Goal: Navigation & Orientation: Find specific page/section

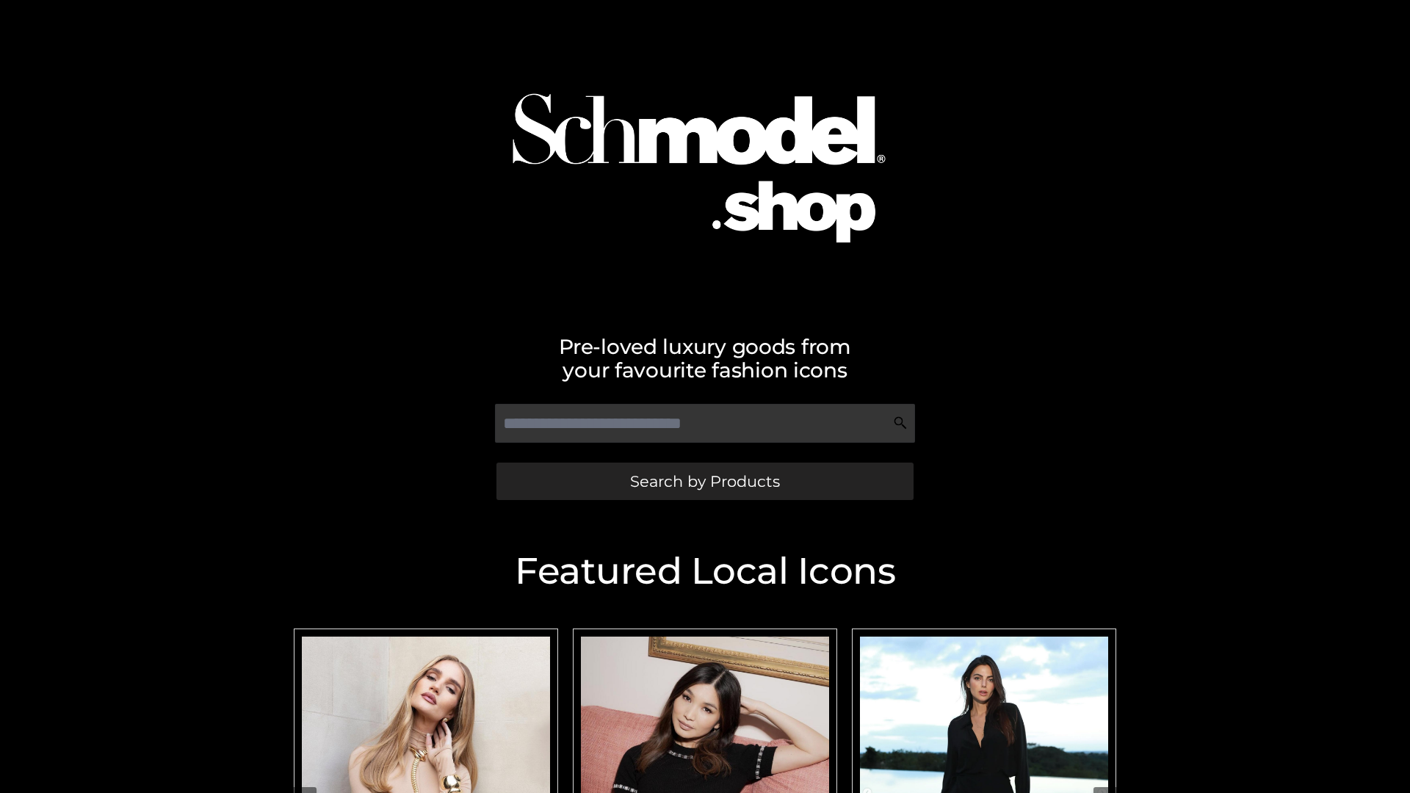
click at [704, 481] on span "Search by Products" at bounding box center [705, 481] width 150 height 15
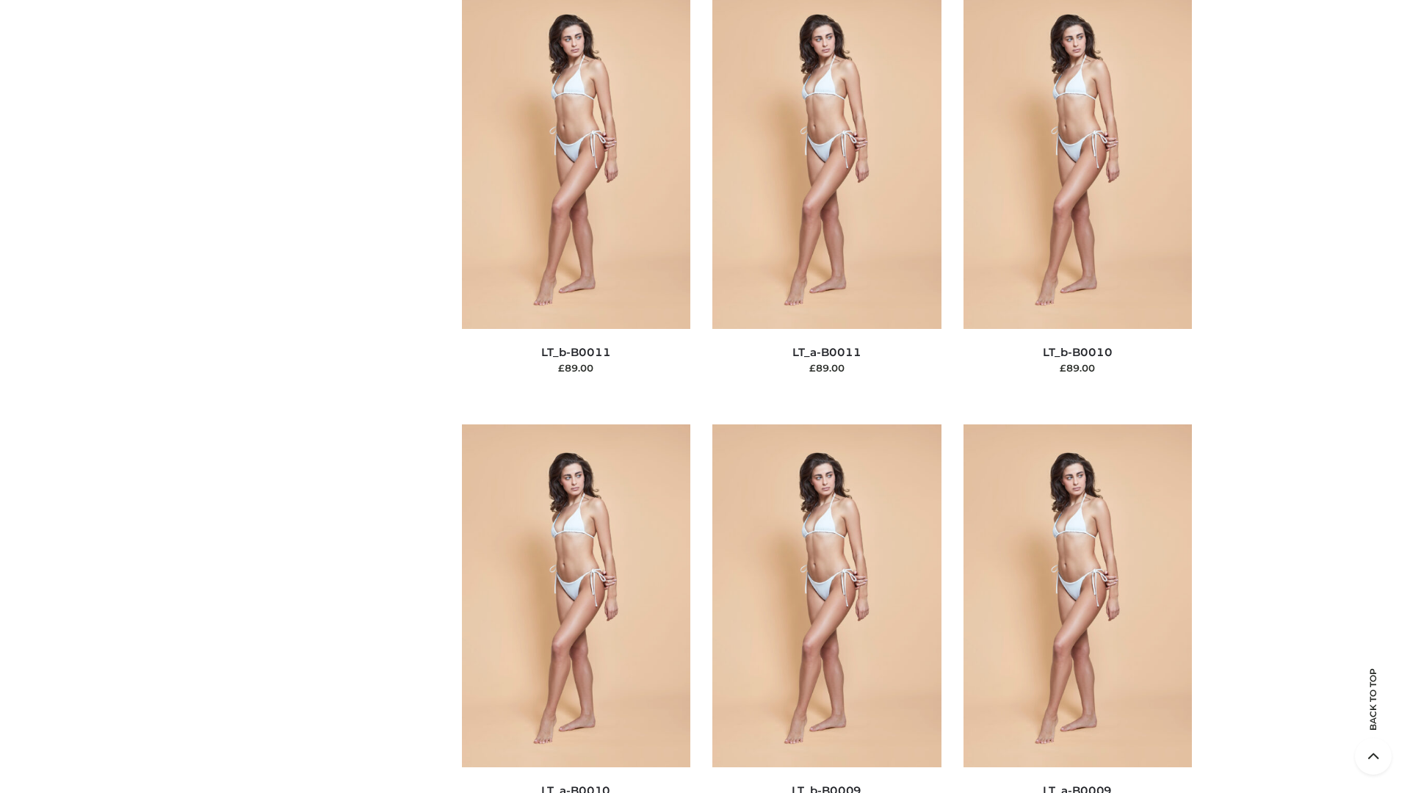
scroll to position [6593, 0]
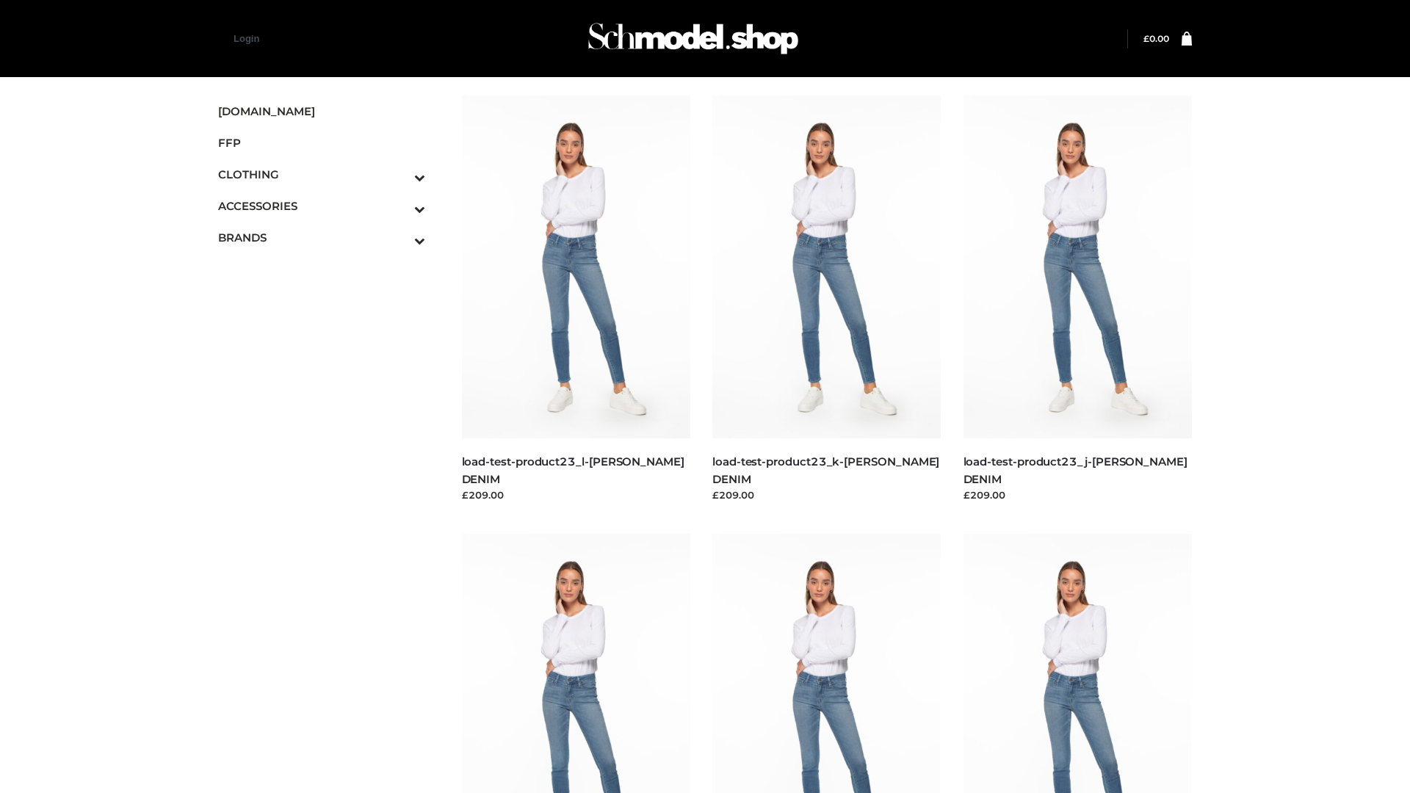
scroll to position [1288, 0]
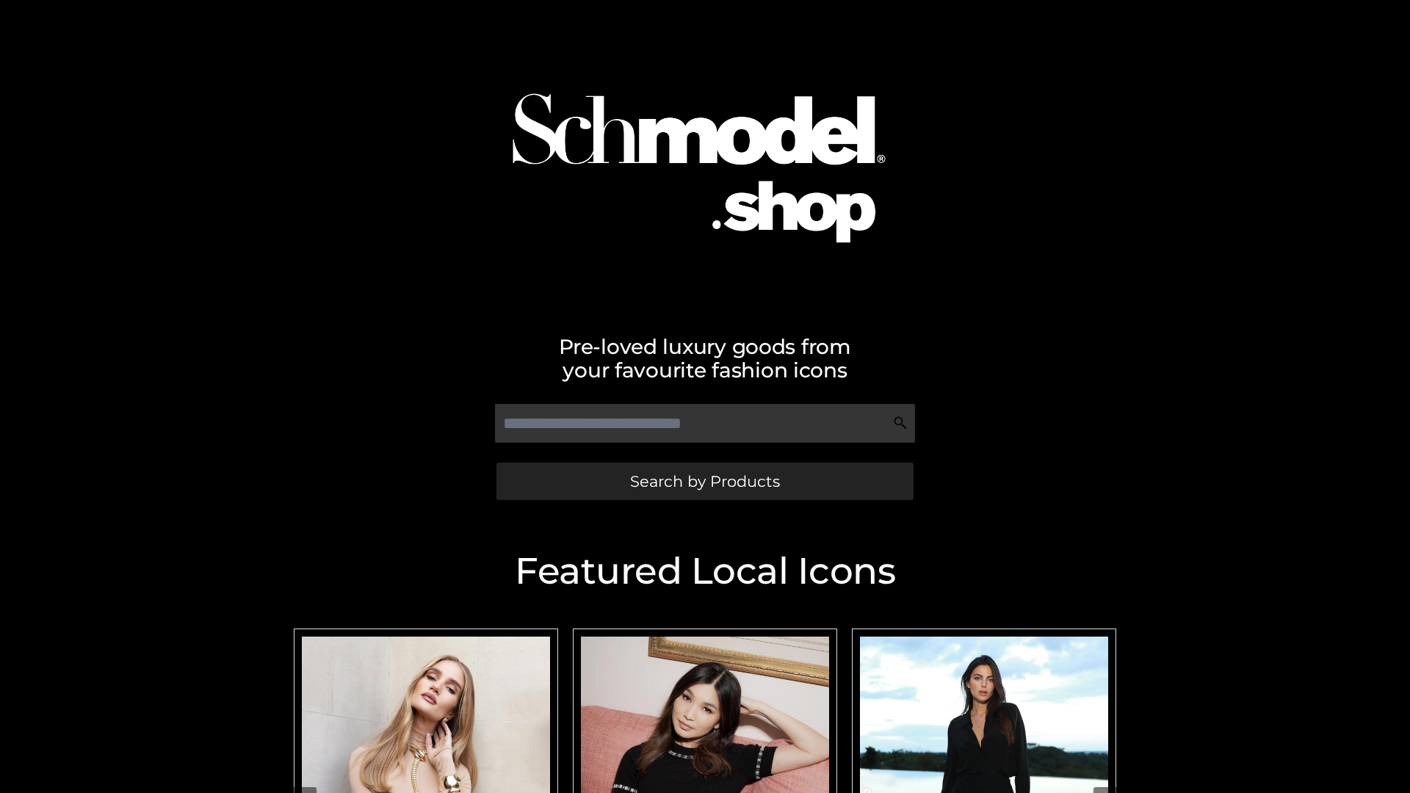
click at [704, 481] on span "Search by Products" at bounding box center [705, 481] width 150 height 15
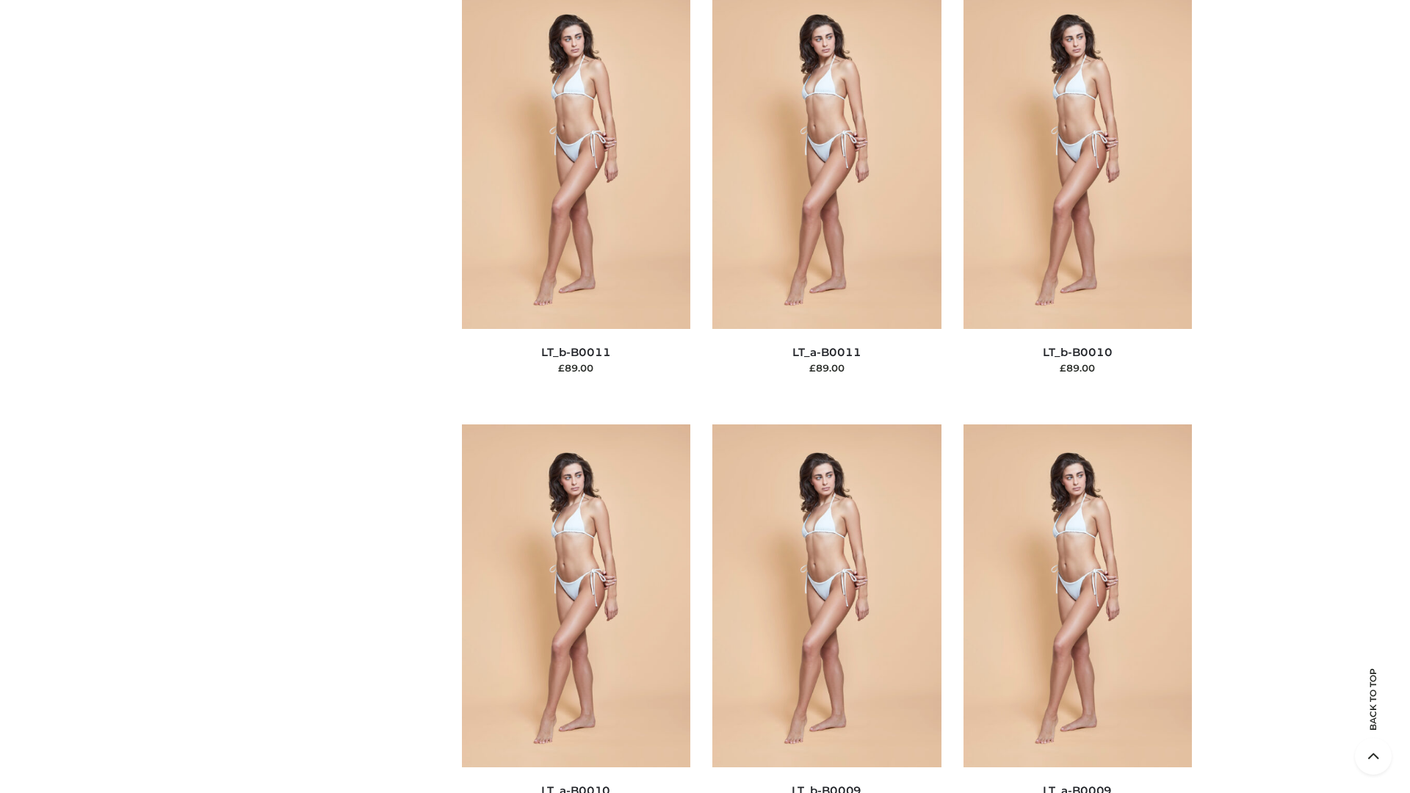
scroll to position [6593, 0]
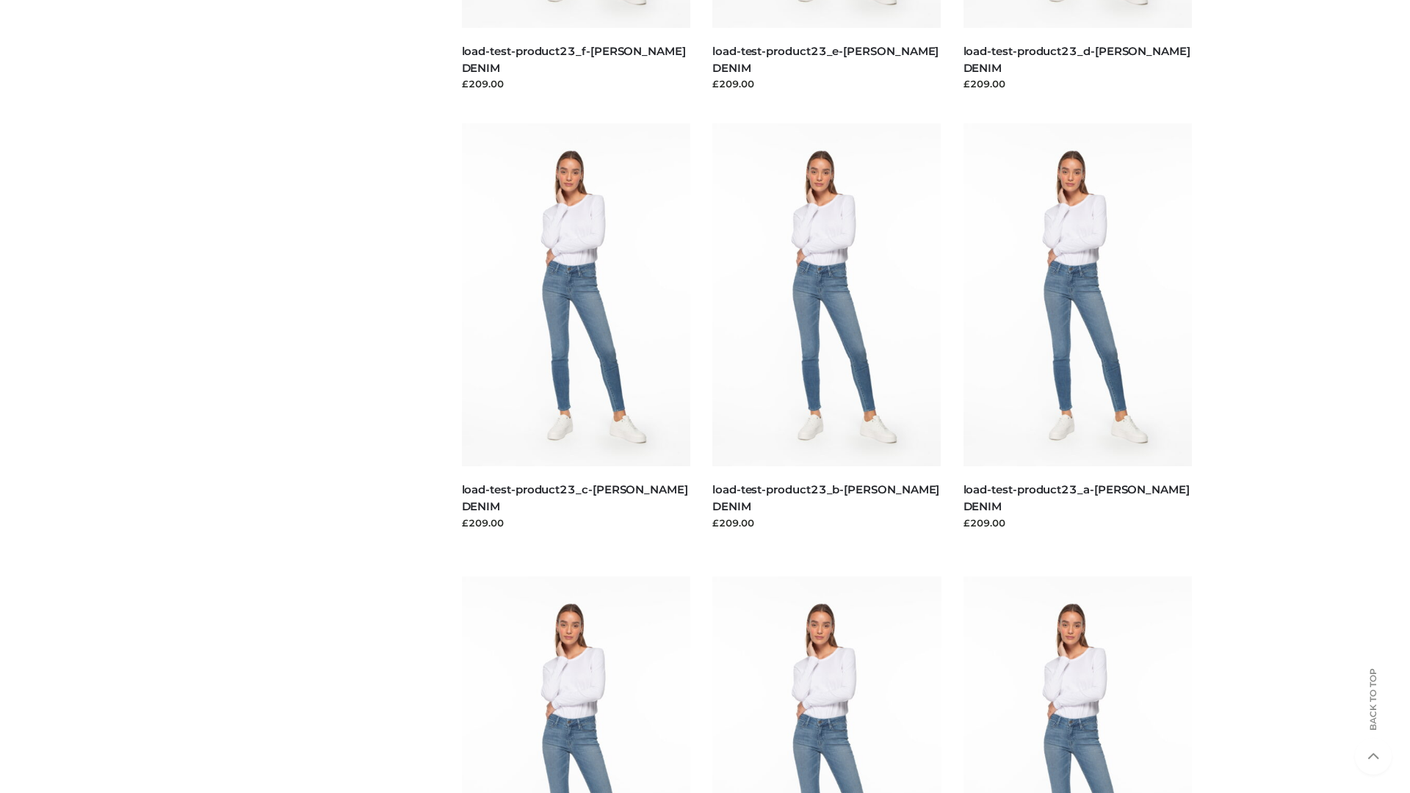
scroll to position [1288, 0]
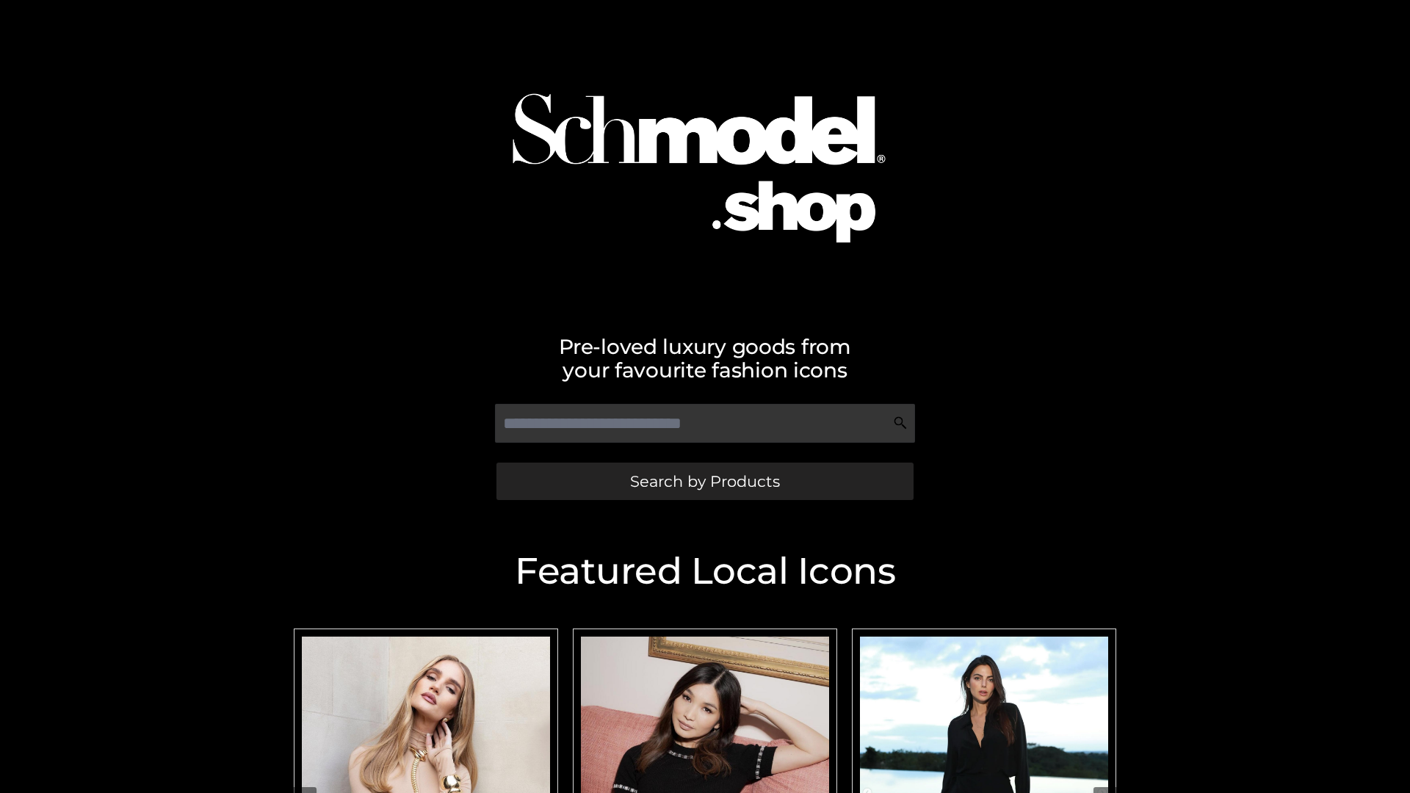
click at [704, 481] on span "Search by Products" at bounding box center [705, 481] width 150 height 15
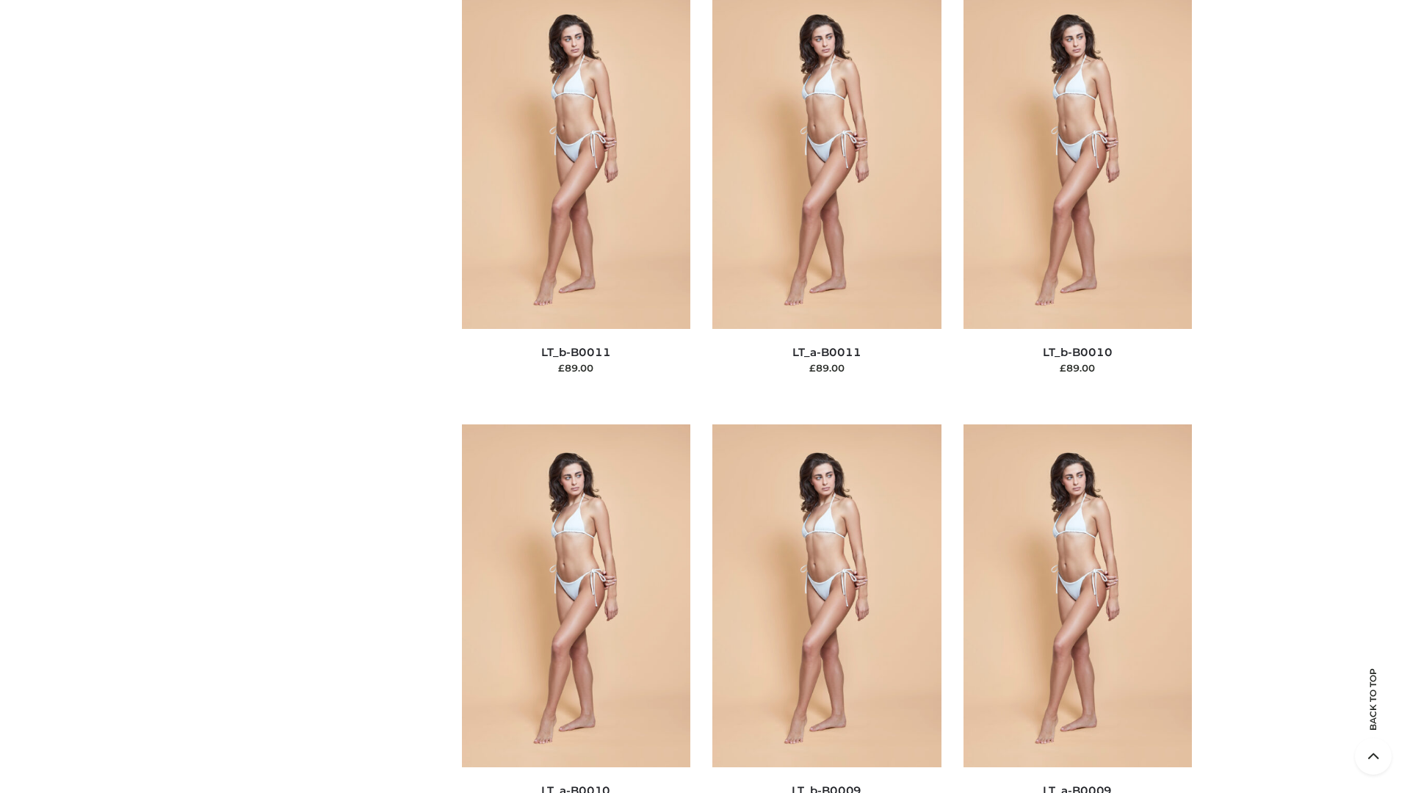
scroll to position [6593, 0]
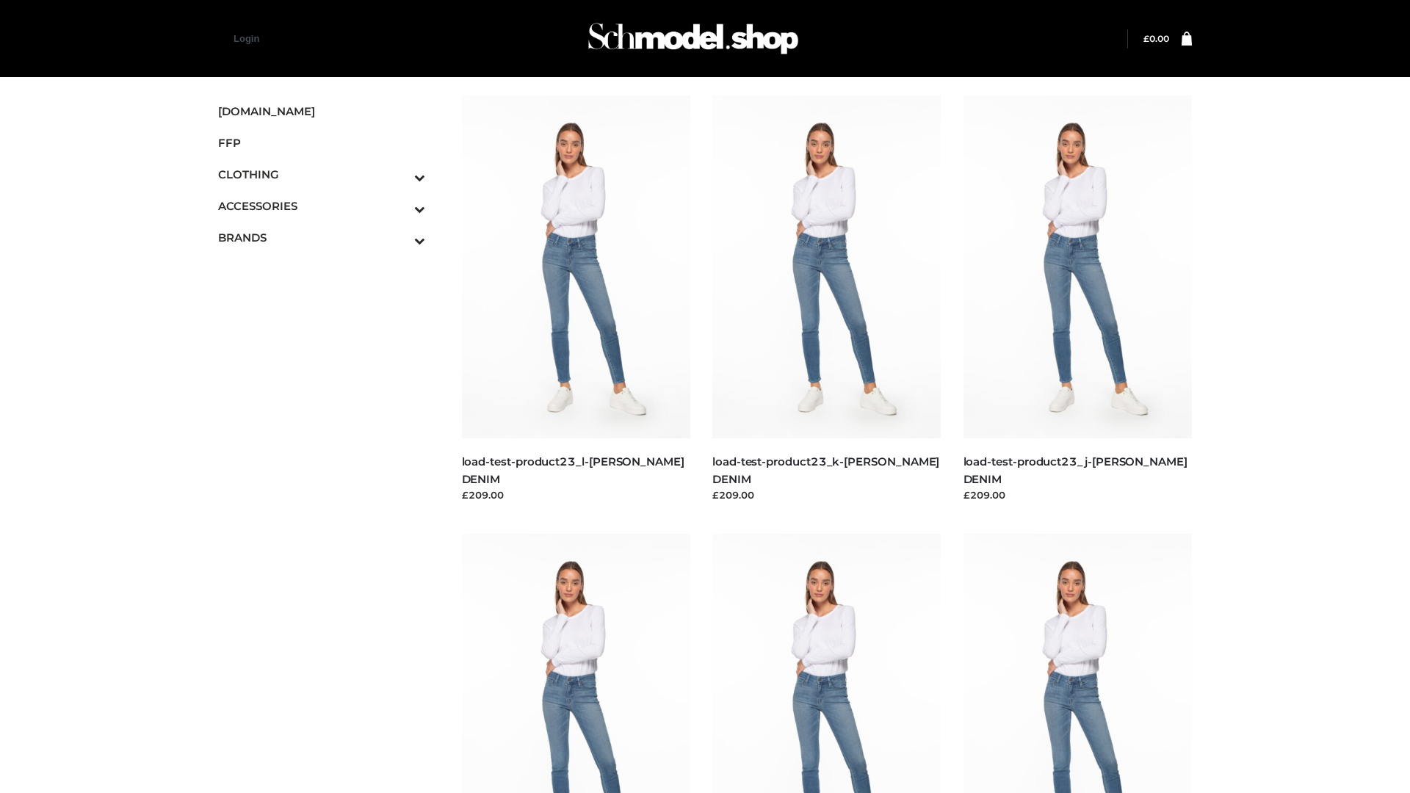
scroll to position [1288, 0]
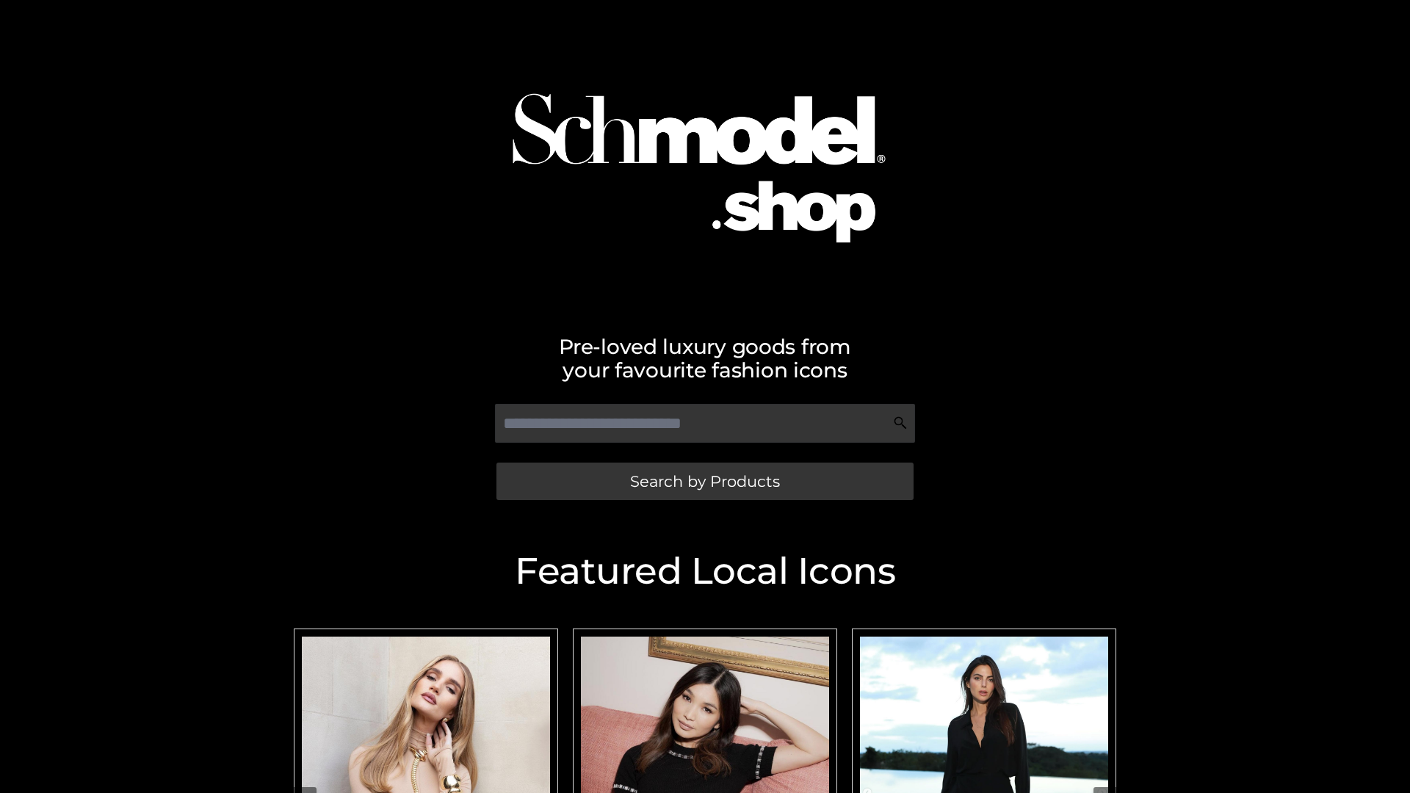
click at [704, 481] on span "Search by Products" at bounding box center [705, 481] width 150 height 15
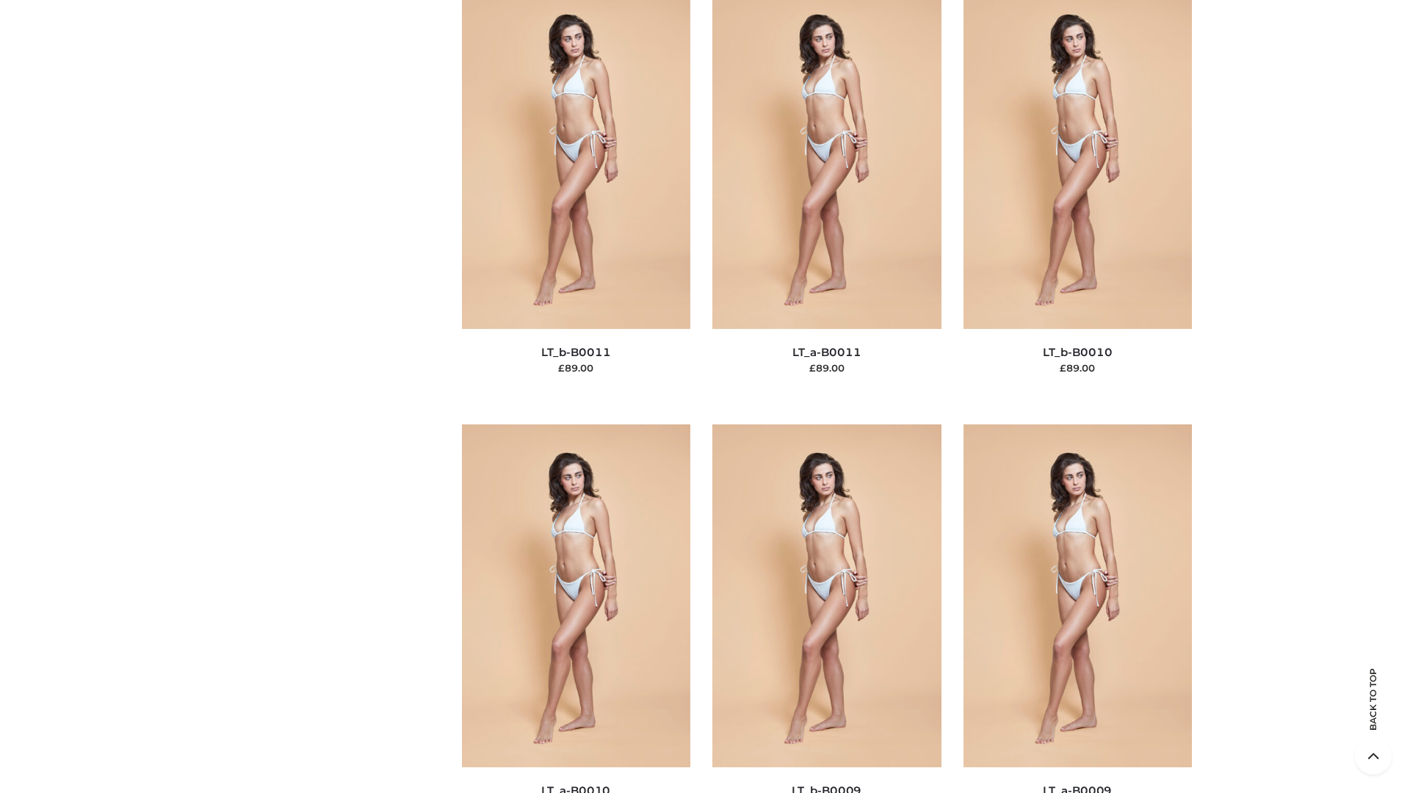
scroll to position [6593, 0]
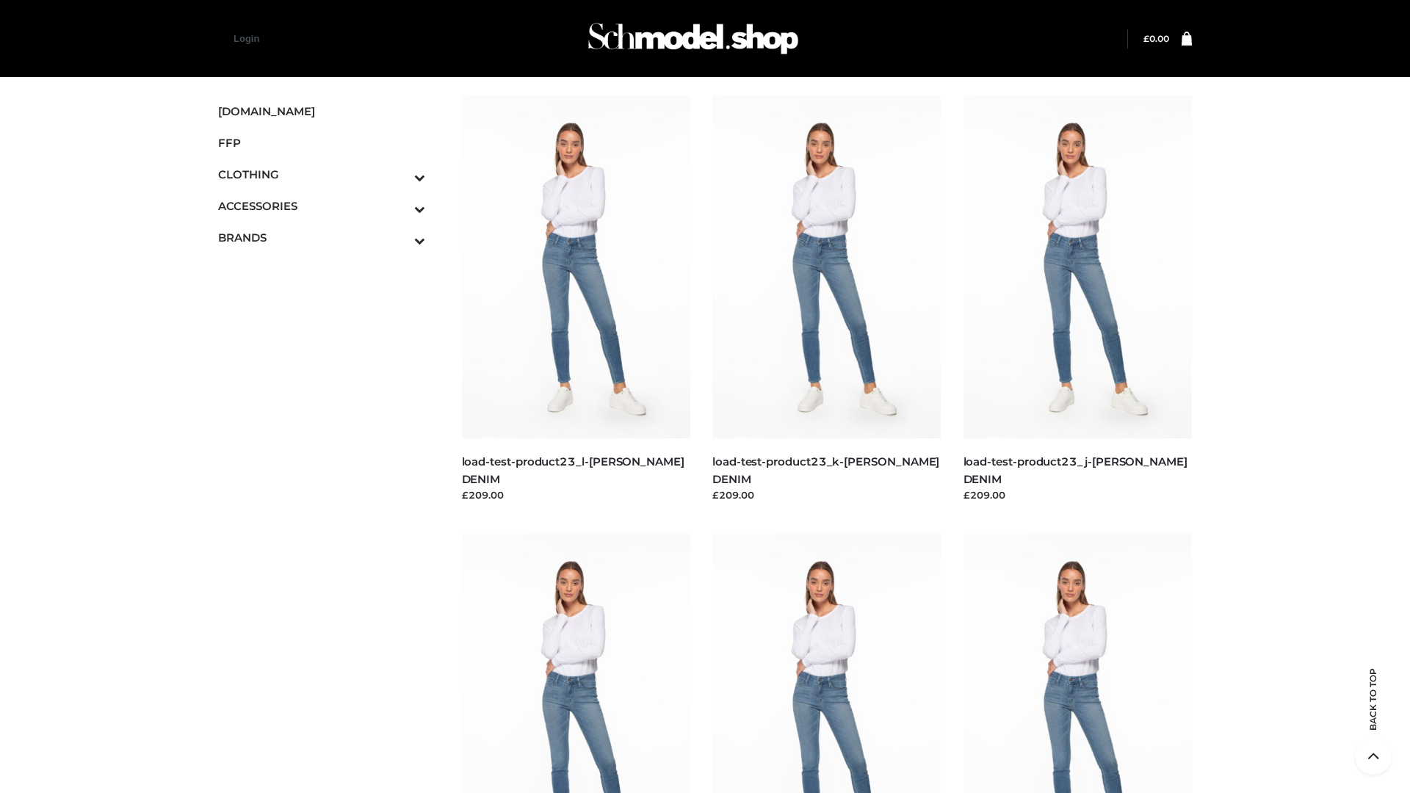
scroll to position [1288, 0]
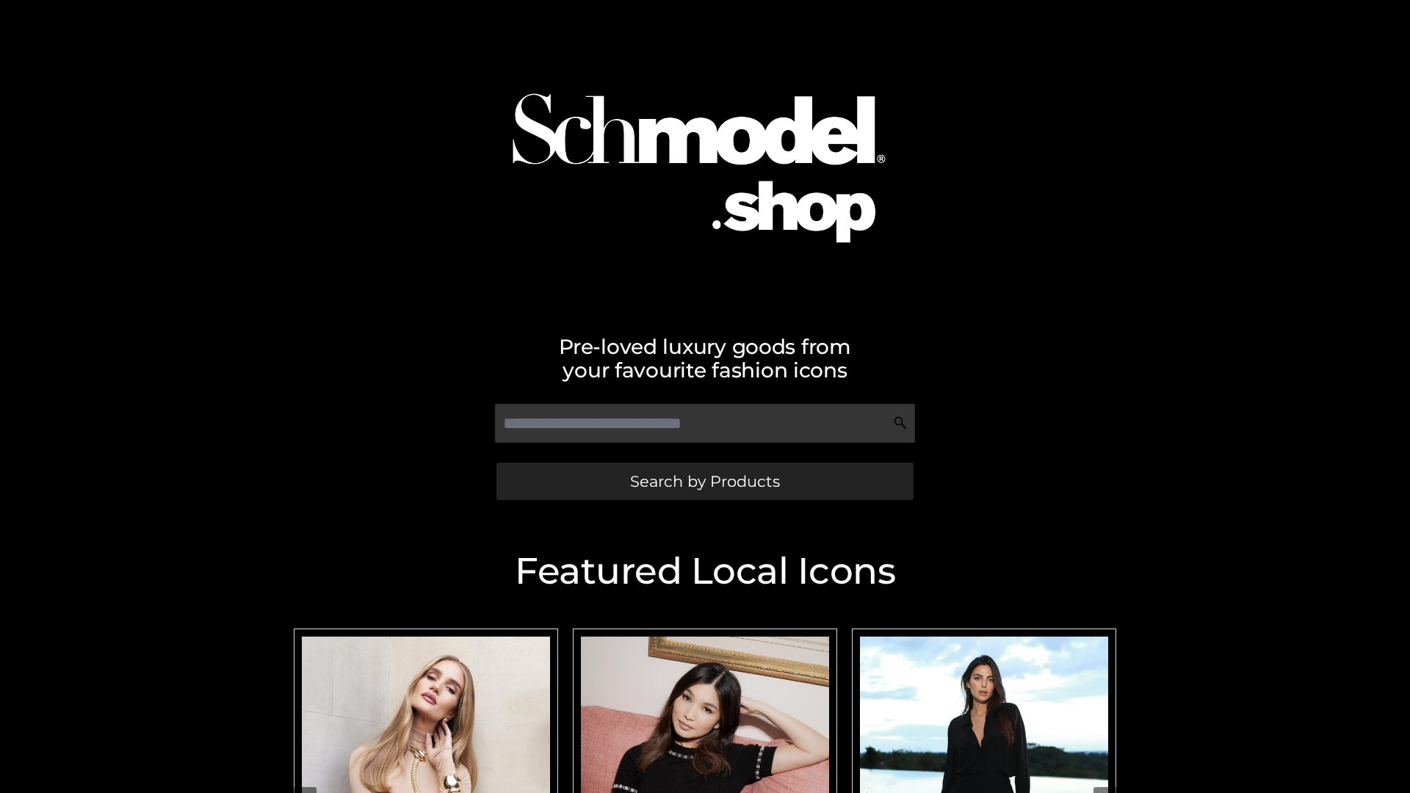
click at [704, 481] on span "Search by Products" at bounding box center [705, 481] width 150 height 15
